Goal: Task Accomplishment & Management: Manage account settings

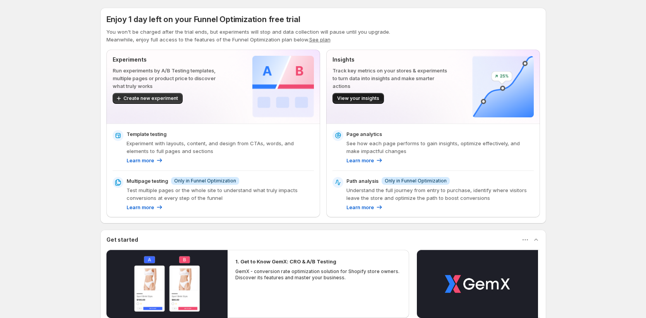
click at [355, 98] on span "View your insights" at bounding box center [358, 98] width 42 height 6
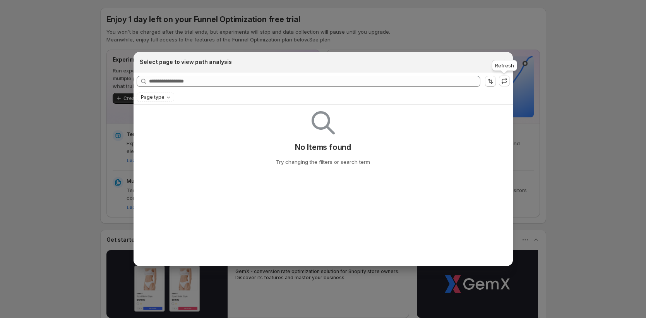
click at [503, 64] on div "Refresh" at bounding box center [504, 66] width 28 height 17
click at [507, 81] on icon ":r4:" at bounding box center [505, 81] width 8 height 8
click at [504, 60] on icon "Close" at bounding box center [503, 62] width 4 height 4
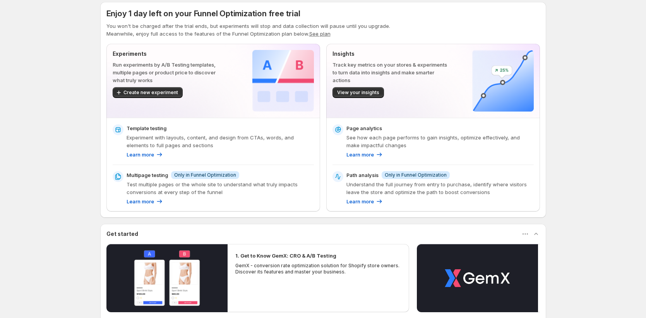
scroll to position [9, 0]
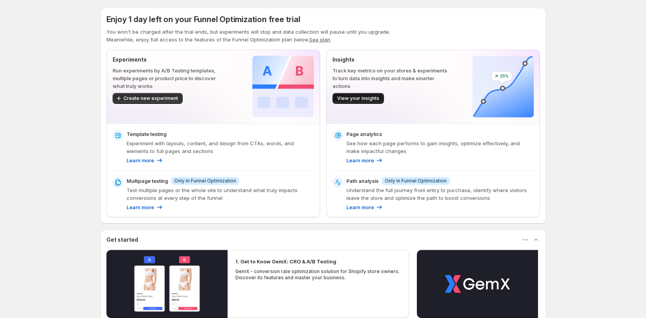
click at [360, 96] on span "View your insights" at bounding box center [358, 98] width 42 height 6
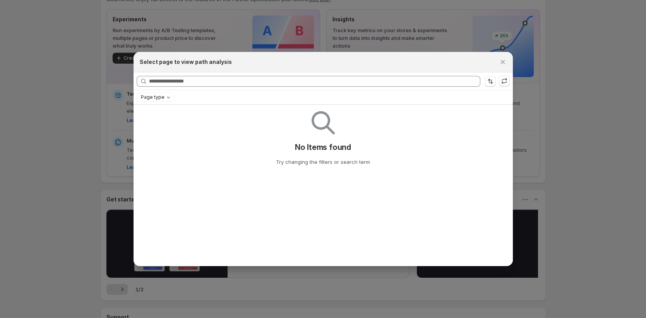
scroll to position [121, 0]
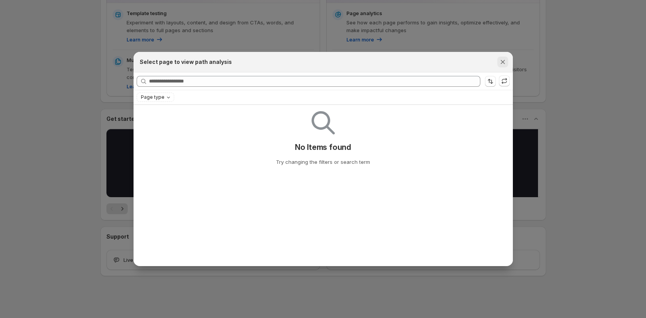
click at [501, 60] on icon "Close" at bounding box center [503, 62] width 8 height 8
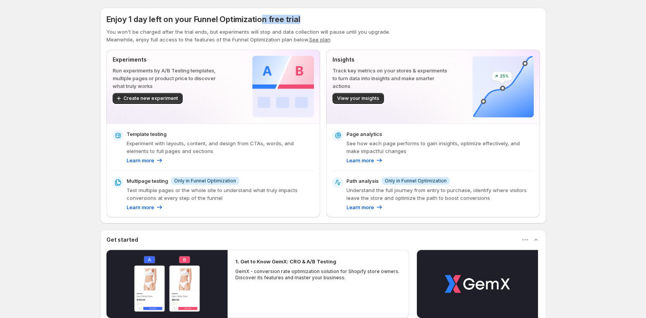
drag, startPoint x: 261, startPoint y: 17, endPoint x: 322, endPoint y: 17, distance: 61.2
click at [322, 17] on div "Enjoy 1 day left on your Funnel Optimization free trial" at bounding box center [323, 19] width 434 height 11
drag, startPoint x: 96, startPoint y: 19, endPoint x: 344, endPoint y: 27, distance: 247.5
click at [344, 27] on div "Enjoy 1 day left on your Funnel Optimization free trial You won't be charged af…" at bounding box center [323, 219] width 465 height 439
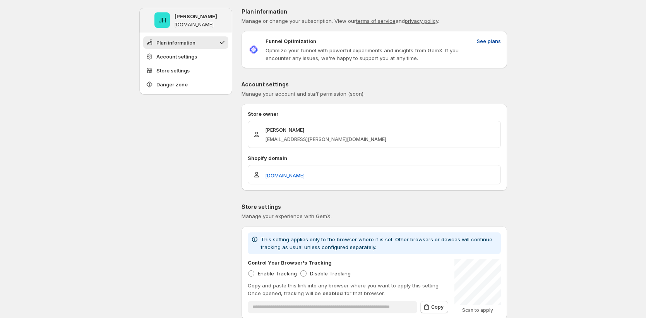
click at [488, 43] on span "See plans" at bounding box center [489, 41] width 24 height 8
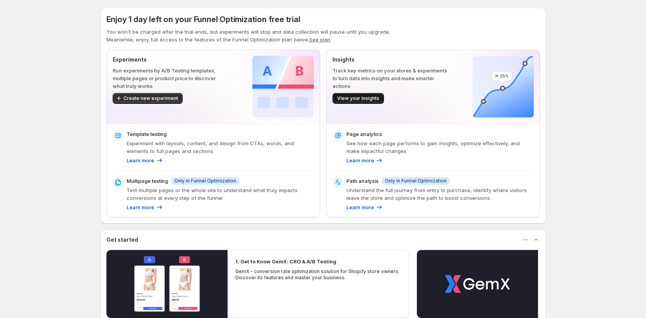
click at [347, 101] on span "View your insights" at bounding box center [358, 98] width 42 height 6
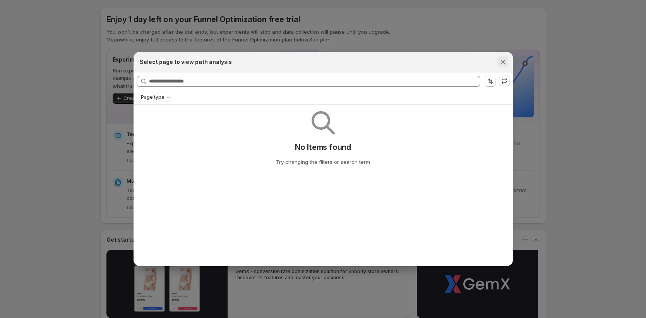
click at [506, 63] on icon "Close" at bounding box center [503, 62] width 8 height 8
